Goal: Task Accomplishment & Management: Use online tool/utility

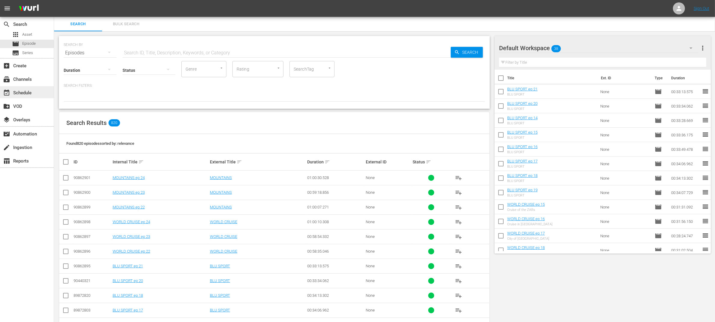
click at [26, 94] on div "event_available Schedule" at bounding box center [17, 91] width 34 height 5
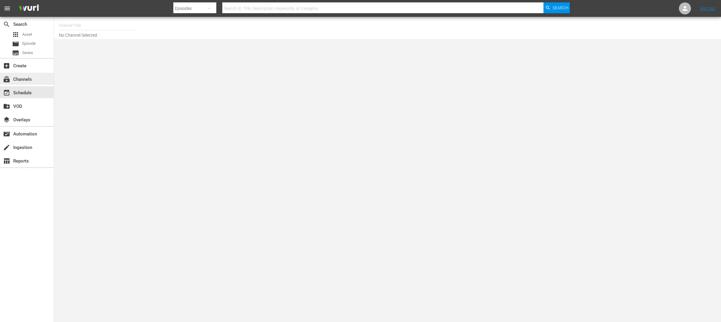
click at [26, 83] on div "subscriptions Channels" at bounding box center [27, 79] width 54 height 12
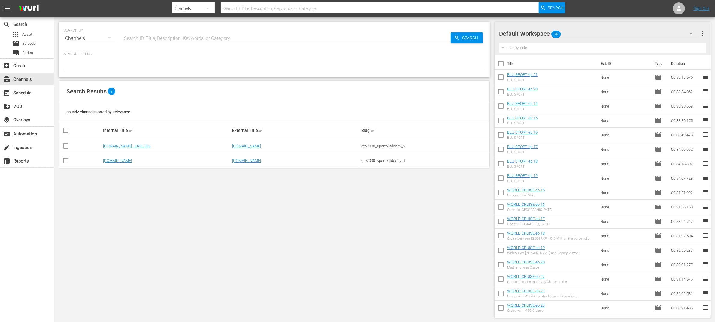
click at [122, 164] on td "[DOMAIN_NAME]" at bounding box center [166, 160] width 129 height 14
click at [27, 92] on div "event_available Schedule" at bounding box center [17, 91] width 34 height 5
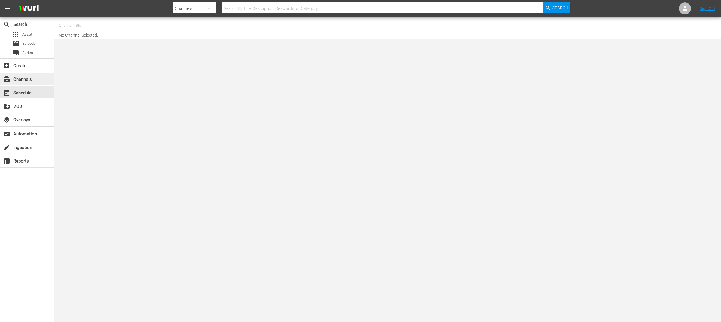
click at [27, 81] on div "subscriptions Channels" at bounding box center [17, 78] width 34 height 5
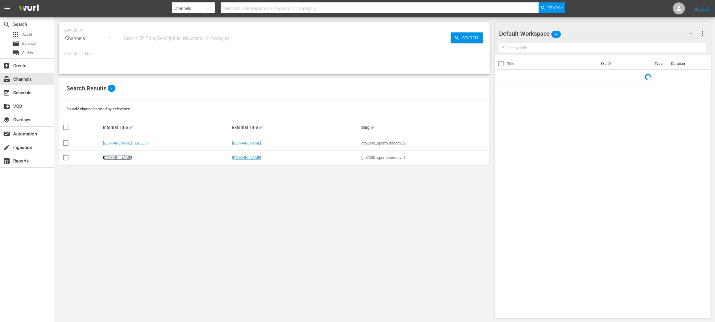
click at [117, 158] on link "[DOMAIN_NAME]" at bounding box center [117, 157] width 29 height 5
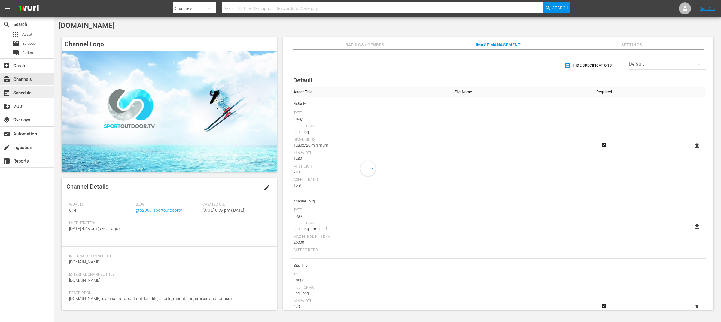
click at [26, 91] on div "event_available Schedule" at bounding box center [17, 91] width 34 height 5
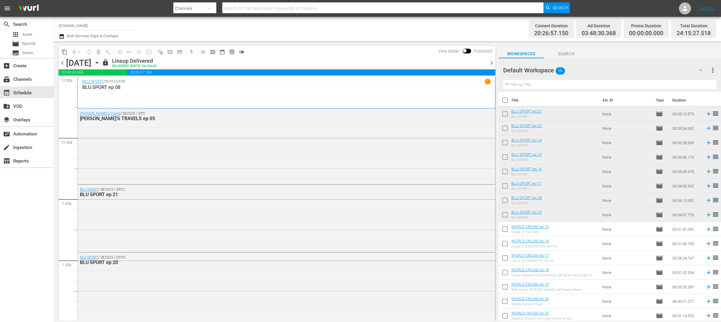
click at [493, 66] on span "chevron_right" at bounding box center [492, 63] width 8 height 8
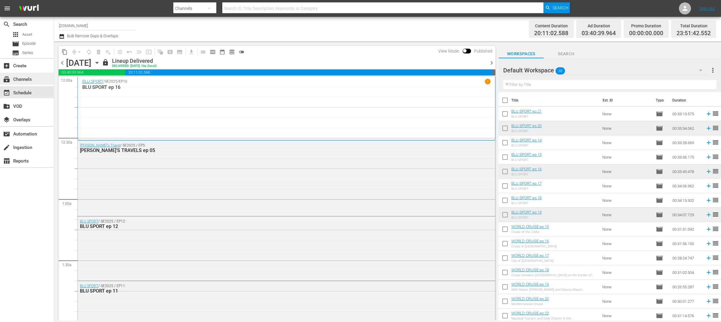
click at [28, 78] on div "subscriptions Channels" at bounding box center [17, 78] width 34 height 5
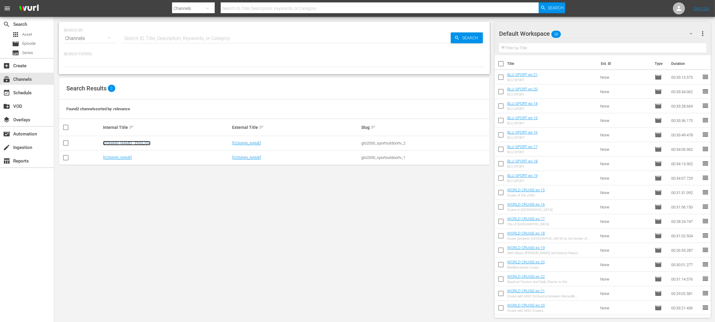
click at [149, 141] on link "[DOMAIN_NAME] - ENGLISH" at bounding box center [126, 143] width 47 height 5
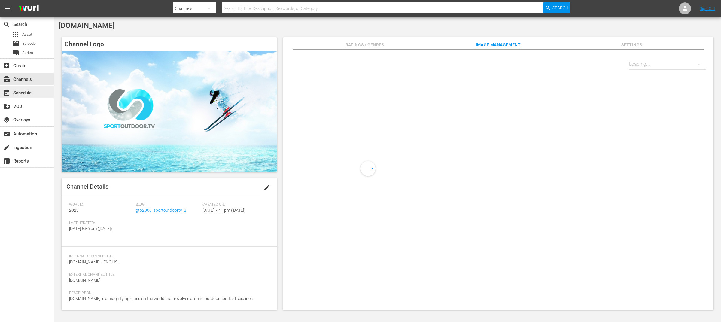
click at [34, 91] on div "event_available Schedule" at bounding box center [27, 92] width 54 height 12
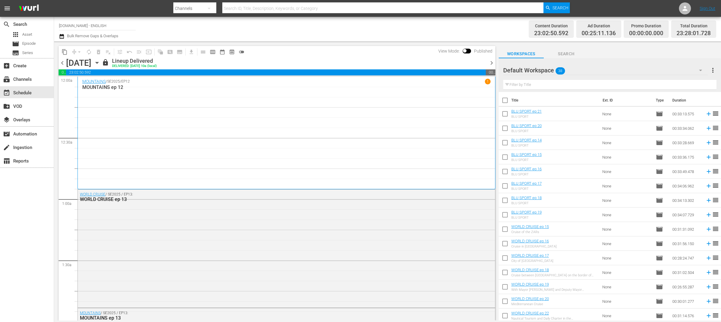
click at [490, 62] on span "chevron_right" at bounding box center [492, 63] width 8 height 8
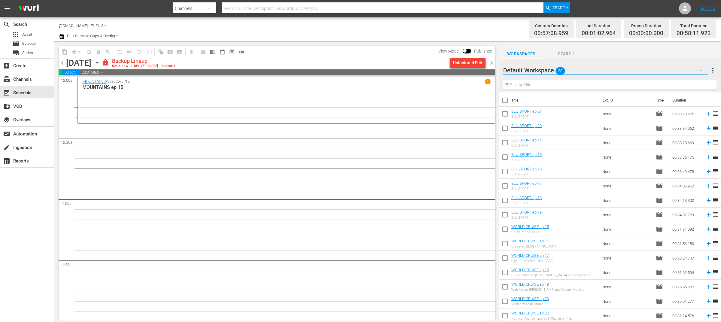
click at [696, 70] on button "button" at bounding box center [700, 70] width 14 height 14
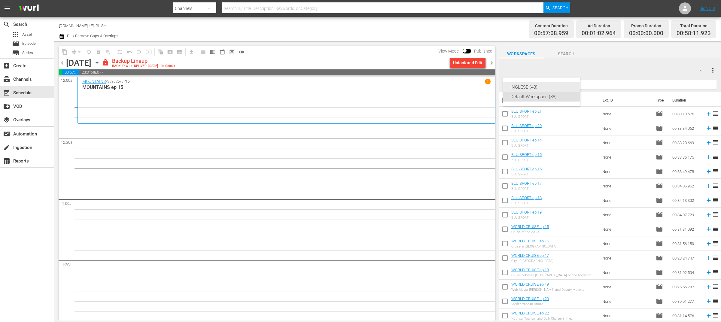
click at [560, 87] on div "INGLESE (48)" at bounding box center [541, 87] width 62 height 10
click at [480, 64] on div "Unlock and Edit" at bounding box center [467, 62] width 29 height 11
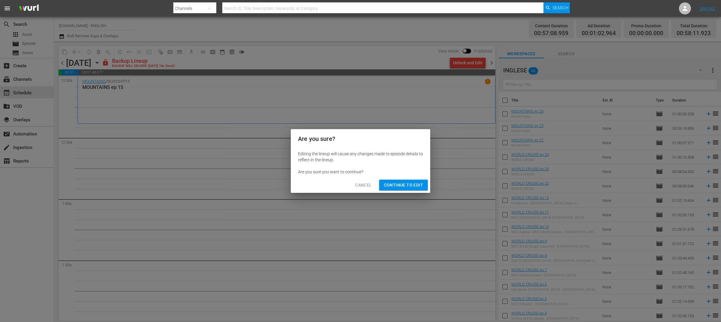
click at [414, 185] on span "Continue to Edit" at bounding box center [403, 185] width 39 height 8
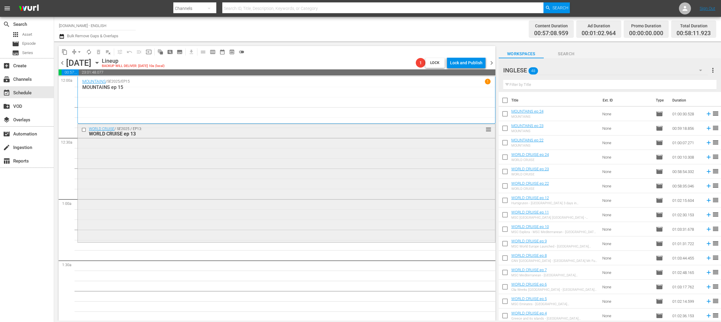
click at [83, 130] on input "checkbox" at bounding box center [84, 129] width 6 height 5
click at [108, 53] on span "playlist_remove_outlined" at bounding box center [108, 52] width 6 height 6
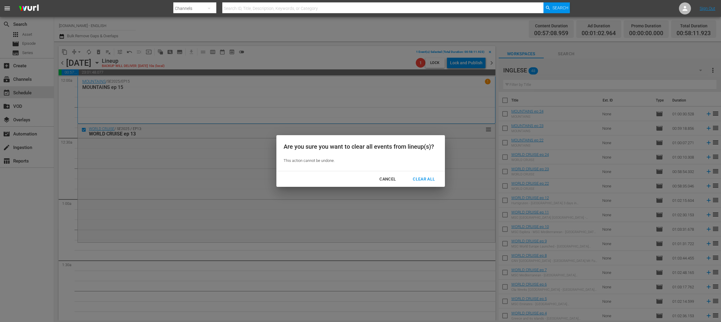
click at [422, 178] on div "Clear All" at bounding box center [424, 179] width 32 height 8
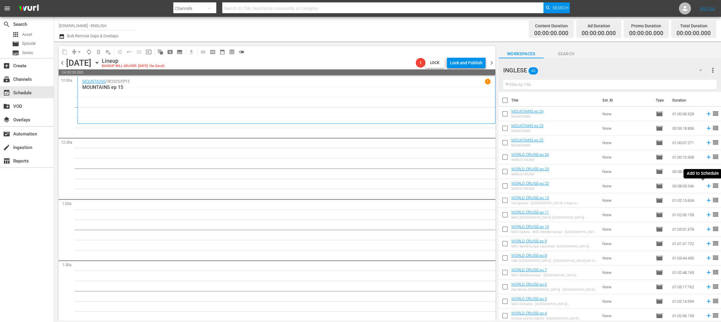
click at [706, 186] on icon at bounding box center [708, 186] width 4 height 4
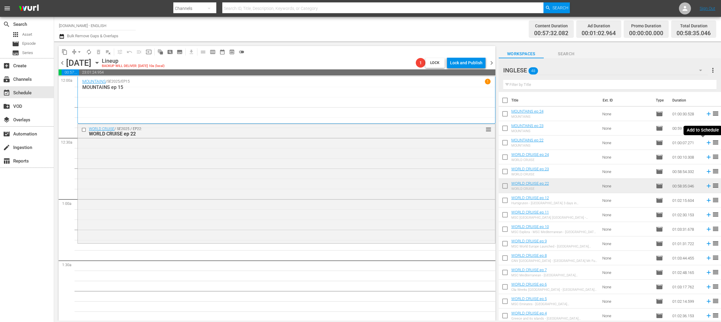
click at [706, 142] on icon at bounding box center [708, 143] width 4 height 4
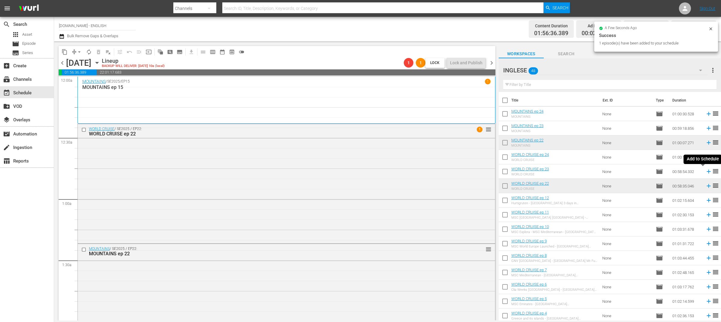
click at [706, 171] on icon at bounding box center [708, 172] width 4 height 4
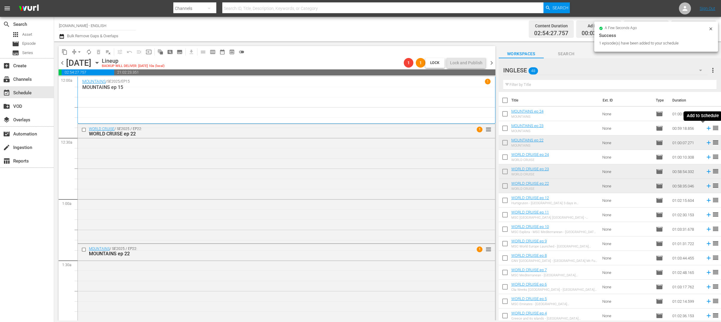
click at [706, 128] on icon at bounding box center [708, 128] width 4 height 4
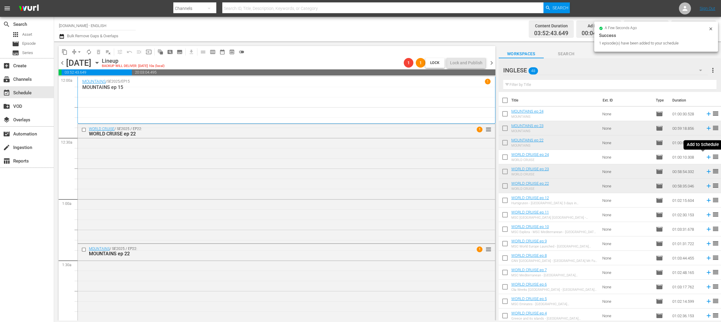
click at [705, 156] on icon at bounding box center [708, 157] width 7 height 7
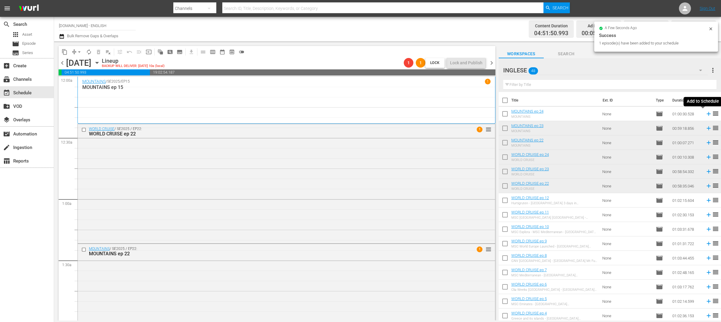
click at [706, 114] on icon at bounding box center [708, 114] width 4 height 4
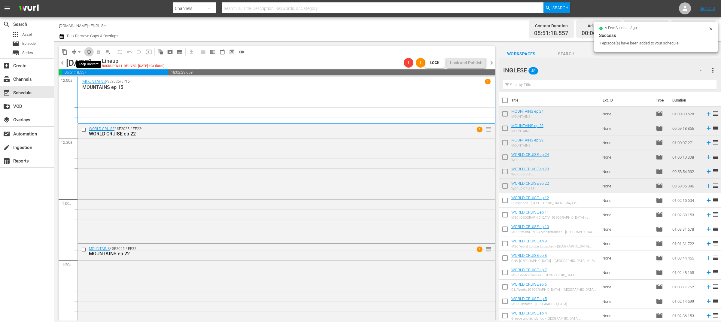
click at [90, 53] on span "autorenew_outlined" at bounding box center [89, 52] width 6 height 6
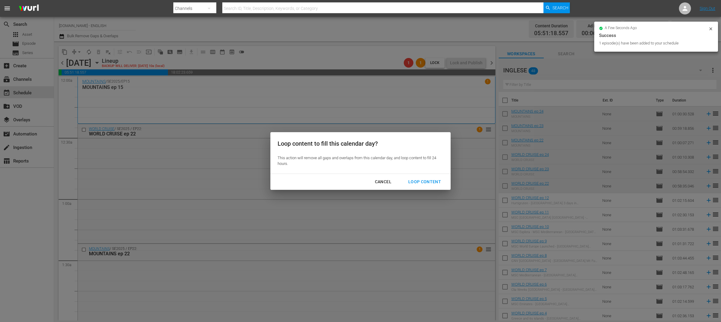
click at [415, 181] on div "Loop Content" at bounding box center [424, 182] width 42 height 8
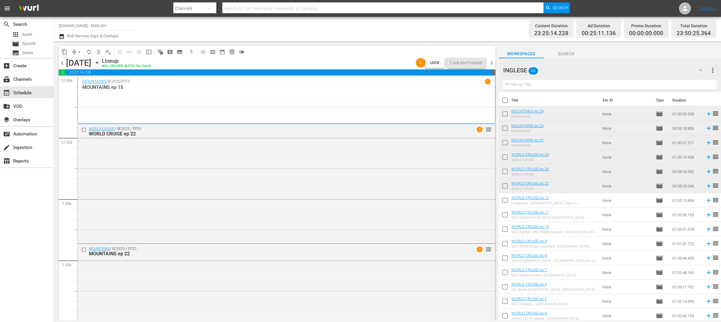
click at [492, 64] on span "chevron_right" at bounding box center [492, 63] width 8 height 8
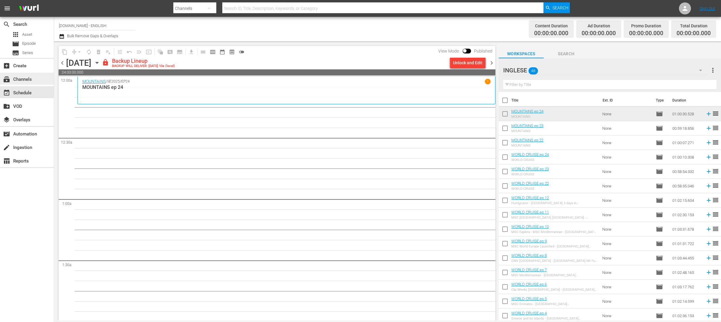
click at [27, 80] on div "subscriptions Channels" at bounding box center [17, 78] width 34 height 5
